Goal: Use online tool/utility: Utilize a website feature to perform a specific function

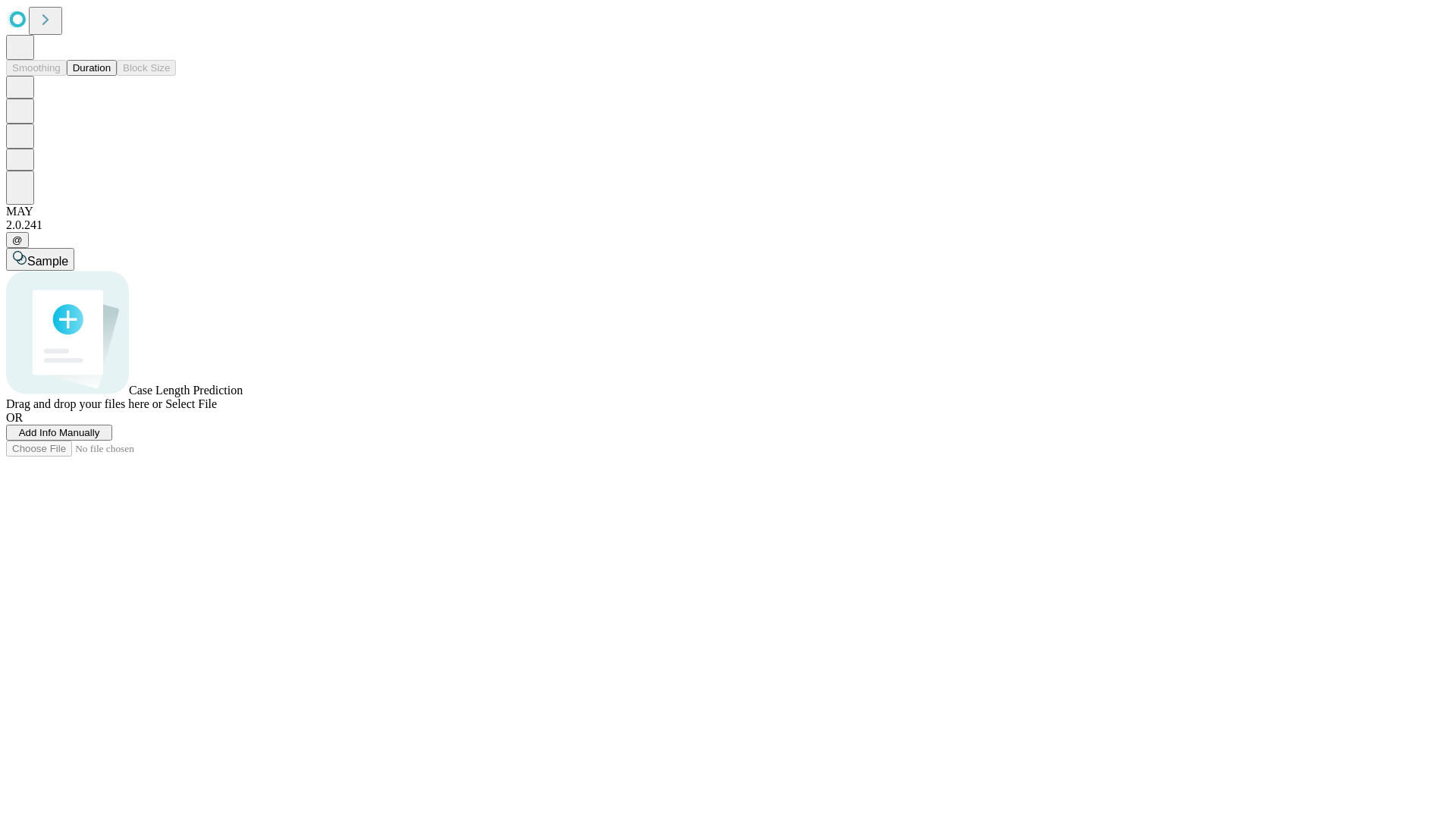
click at [111, 75] on button "Duration" at bounding box center [92, 68] width 50 height 16
click at [217, 410] on span "Select File" at bounding box center [191, 403] width 51 height 13
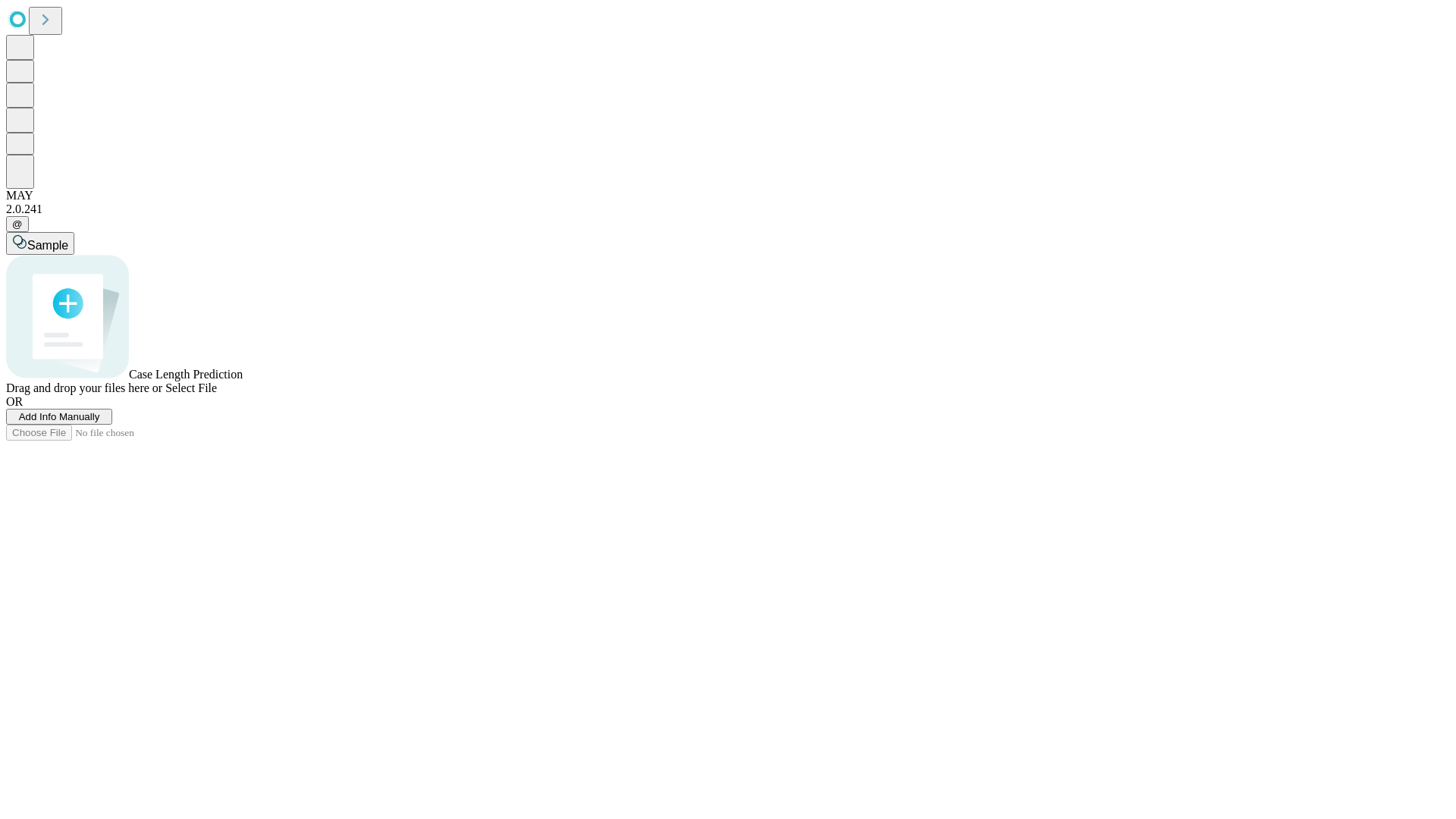
click at [217, 394] on span "Select File" at bounding box center [191, 387] width 51 height 13
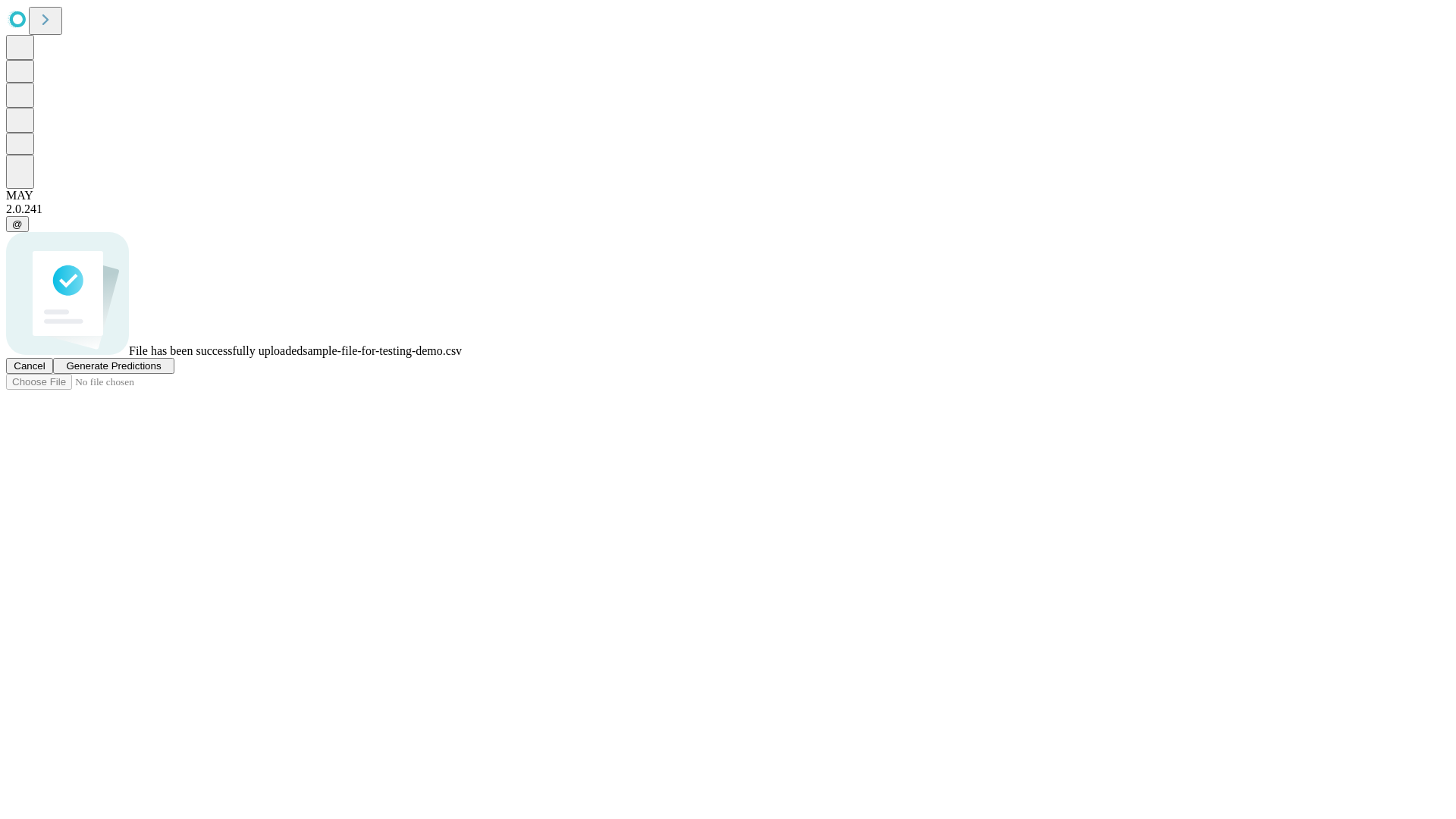
click at [160, 372] on span "Generate Predictions" at bounding box center [113, 366] width 94 height 11
